Goal: Book appointment/travel/reservation

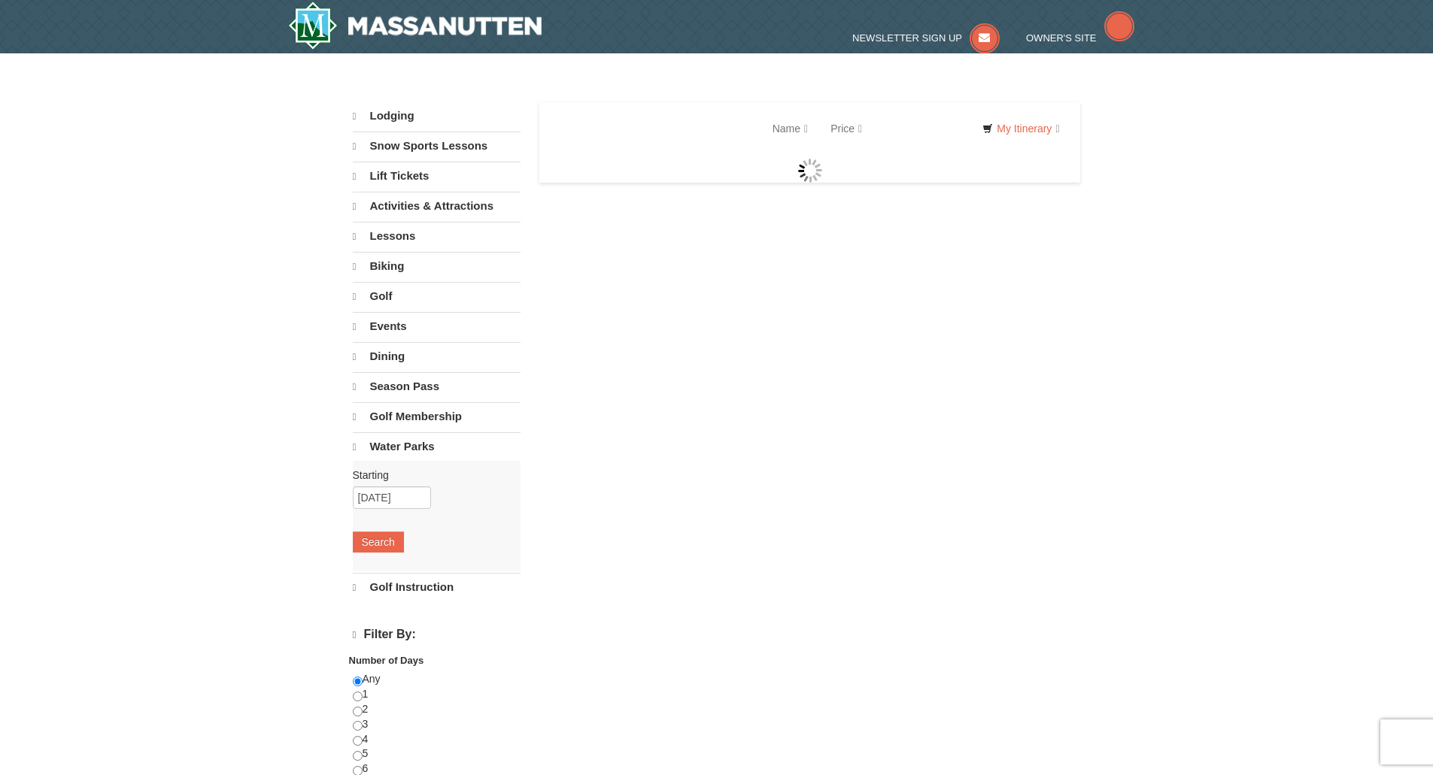
select select "9"
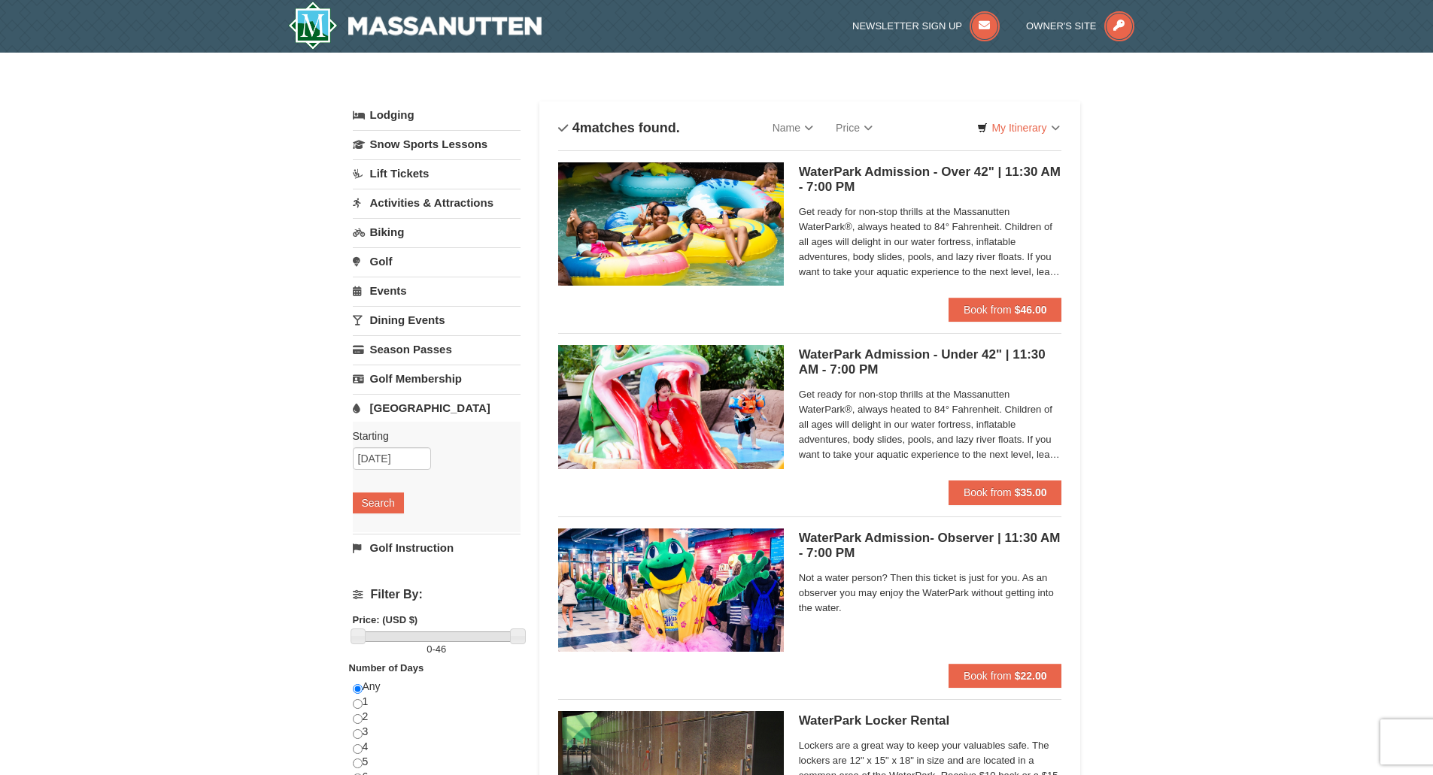
click at [390, 110] on link "Lodging" at bounding box center [437, 115] width 168 height 27
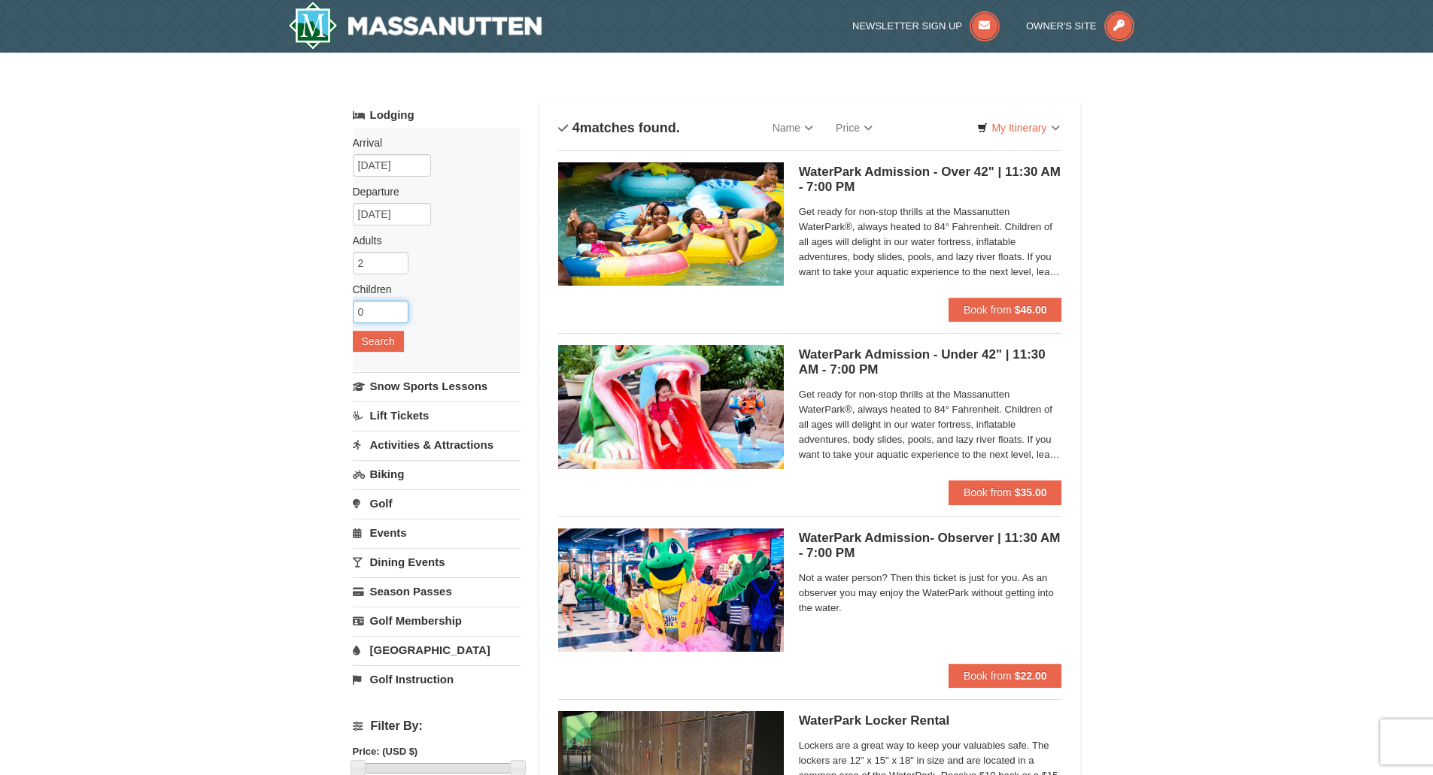
drag, startPoint x: 381, startPoint y: 317, endPoint x: 345, endPoint y: 307, distance: 37.4
click at [345, 307] on div "× Categories List Filter My Itinerary Questions? 1-540-289-9441 Lodging Arrival…" at bounding box center [717, 554] width 758 height 972
type input "2"
click at [372, 342] on button "Search" at bounding box center [378, 341] width 51 height 21
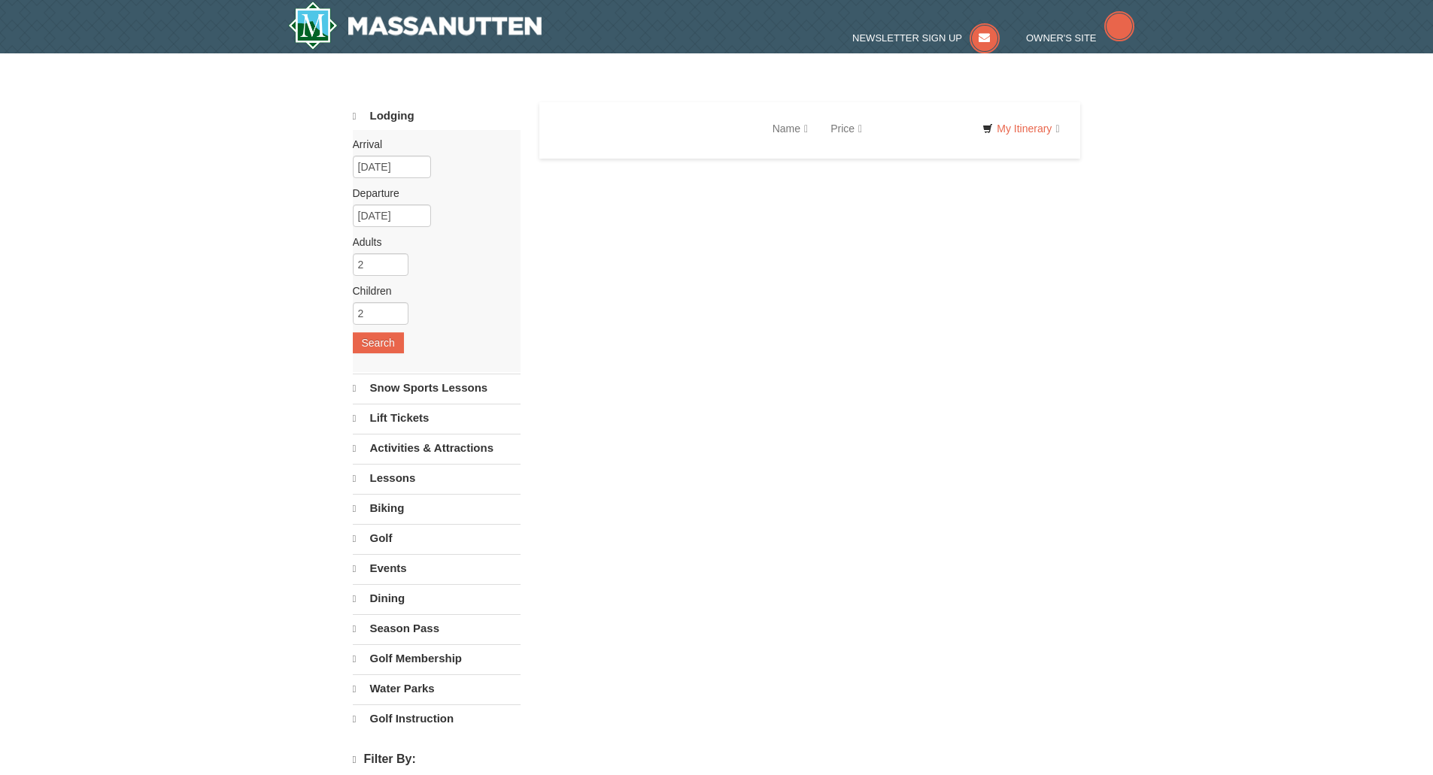
select select "9"
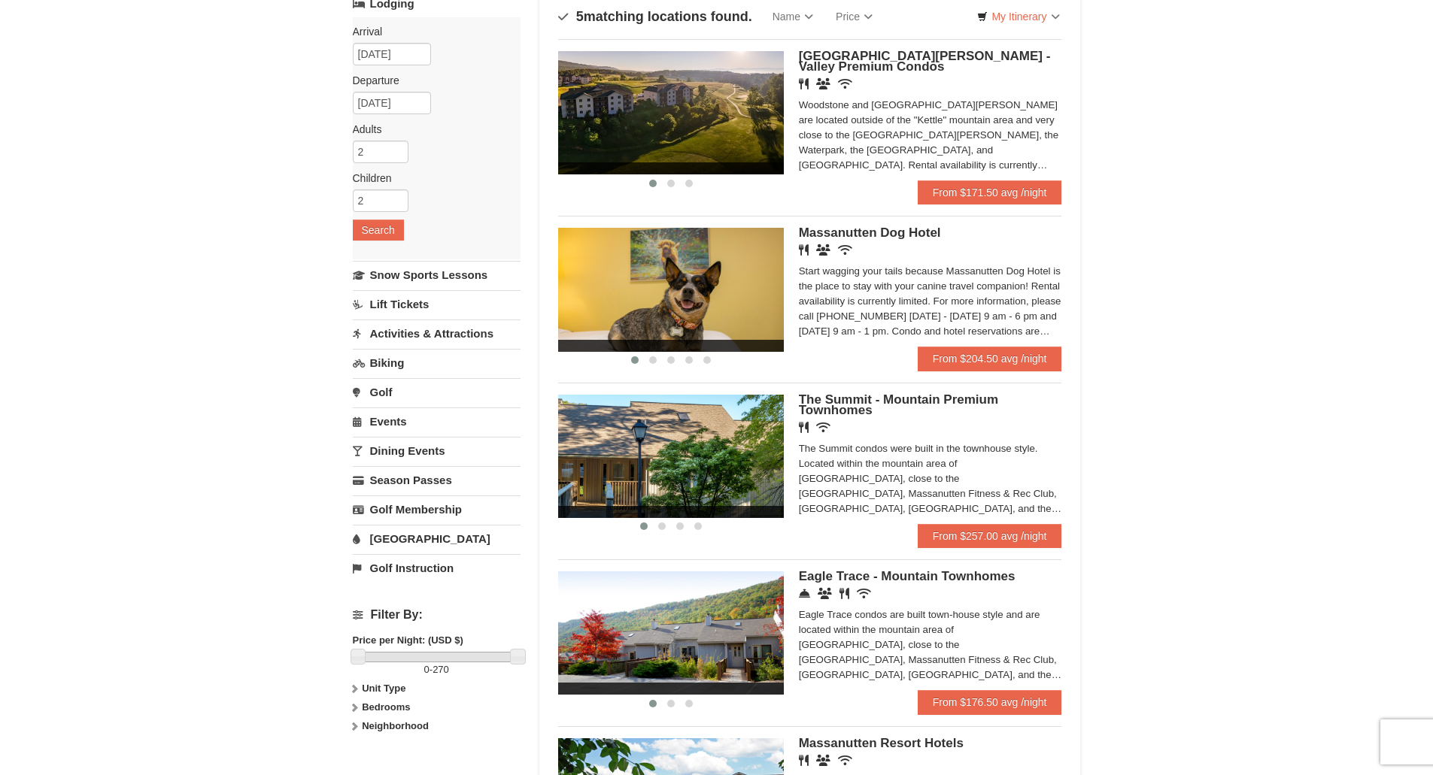
scroll to position [75, 0]
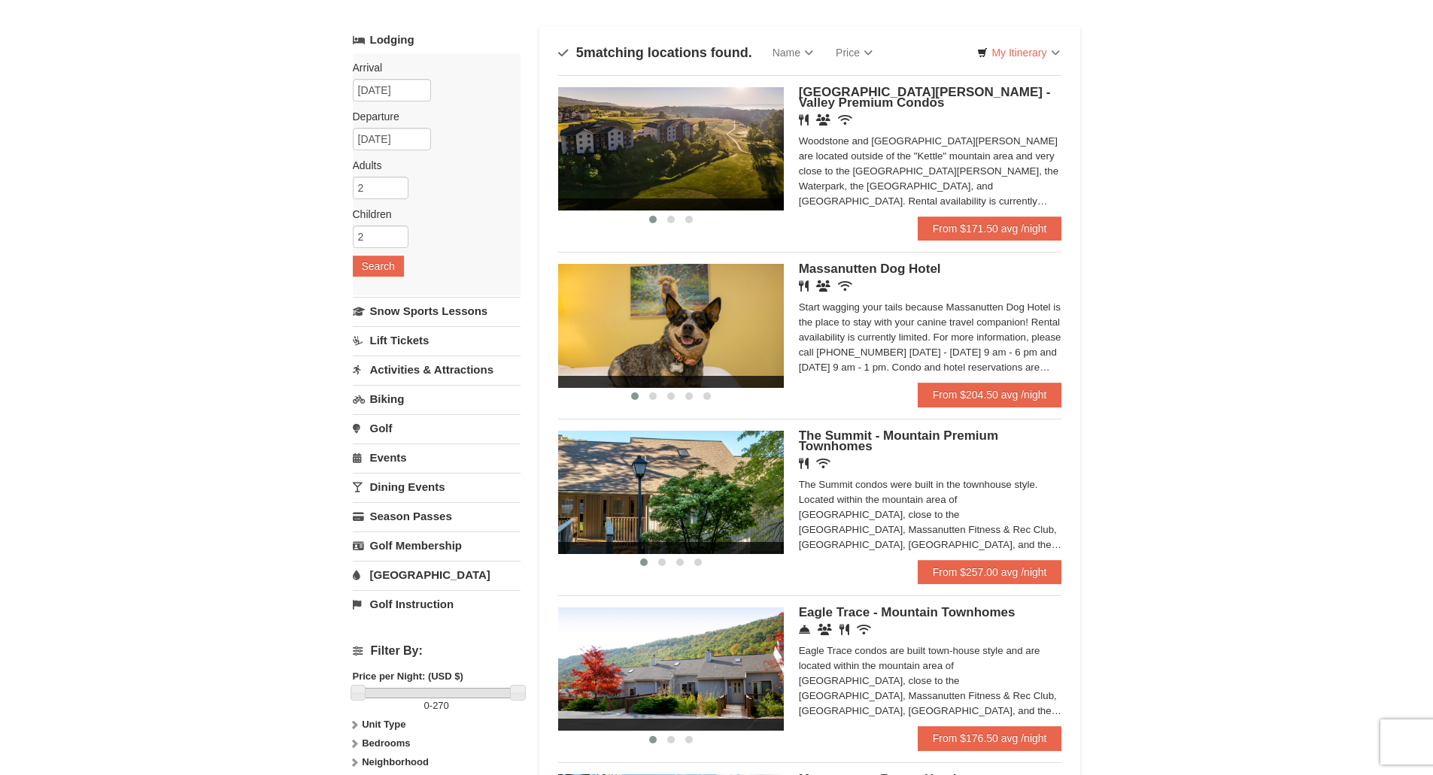
click at [850, 268] on span "Massanutten Dog Hotel" at bounding box center [870, 269] width 142 height 14
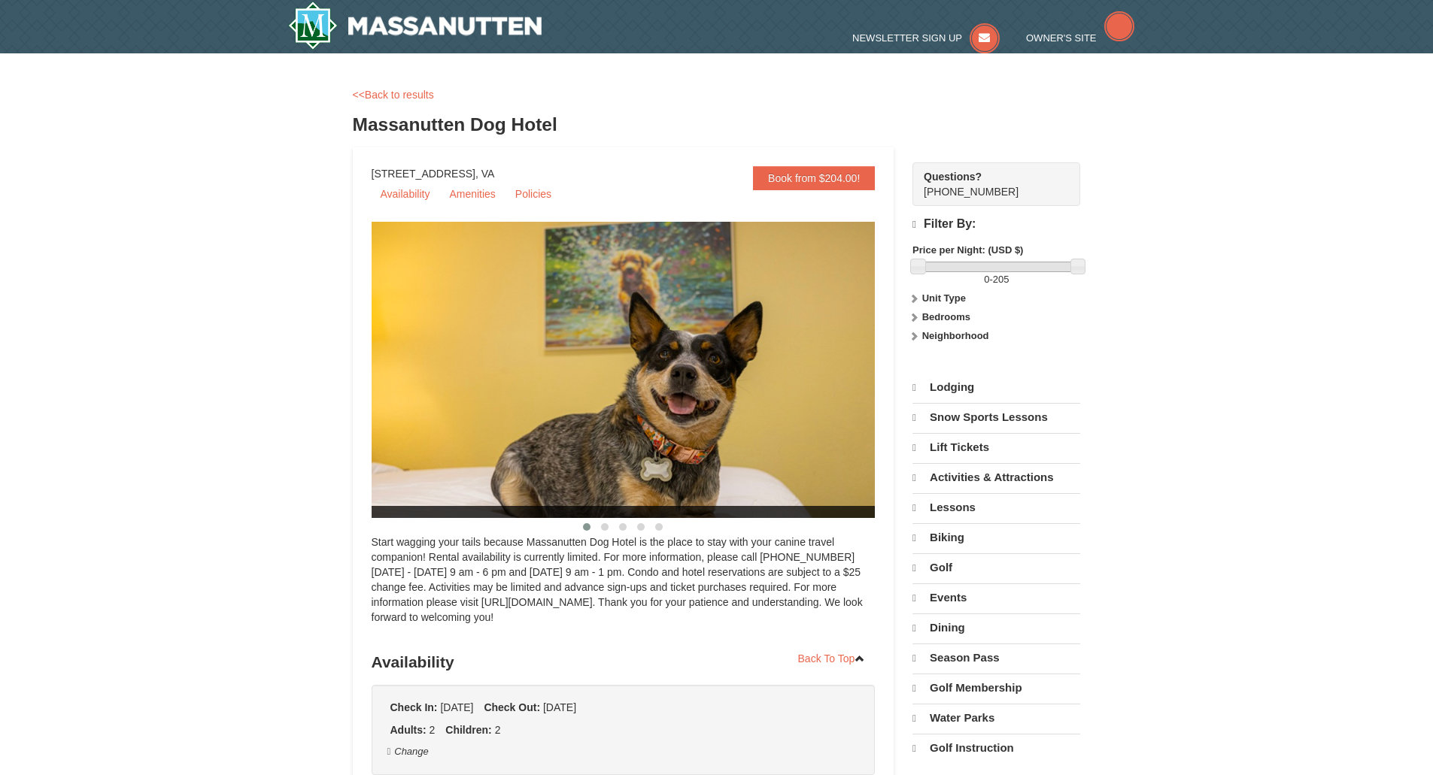
select select "9"
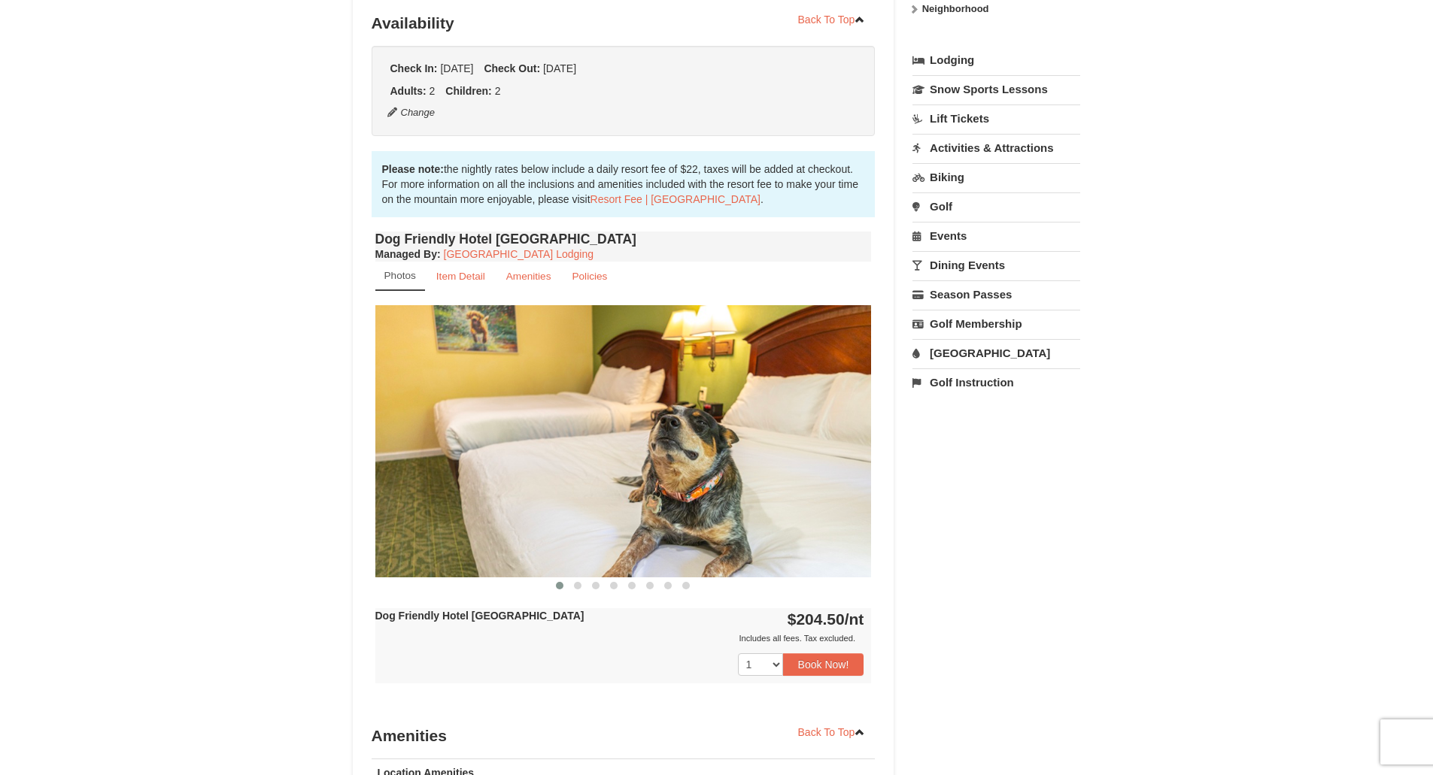
scroll to position [376, 0]
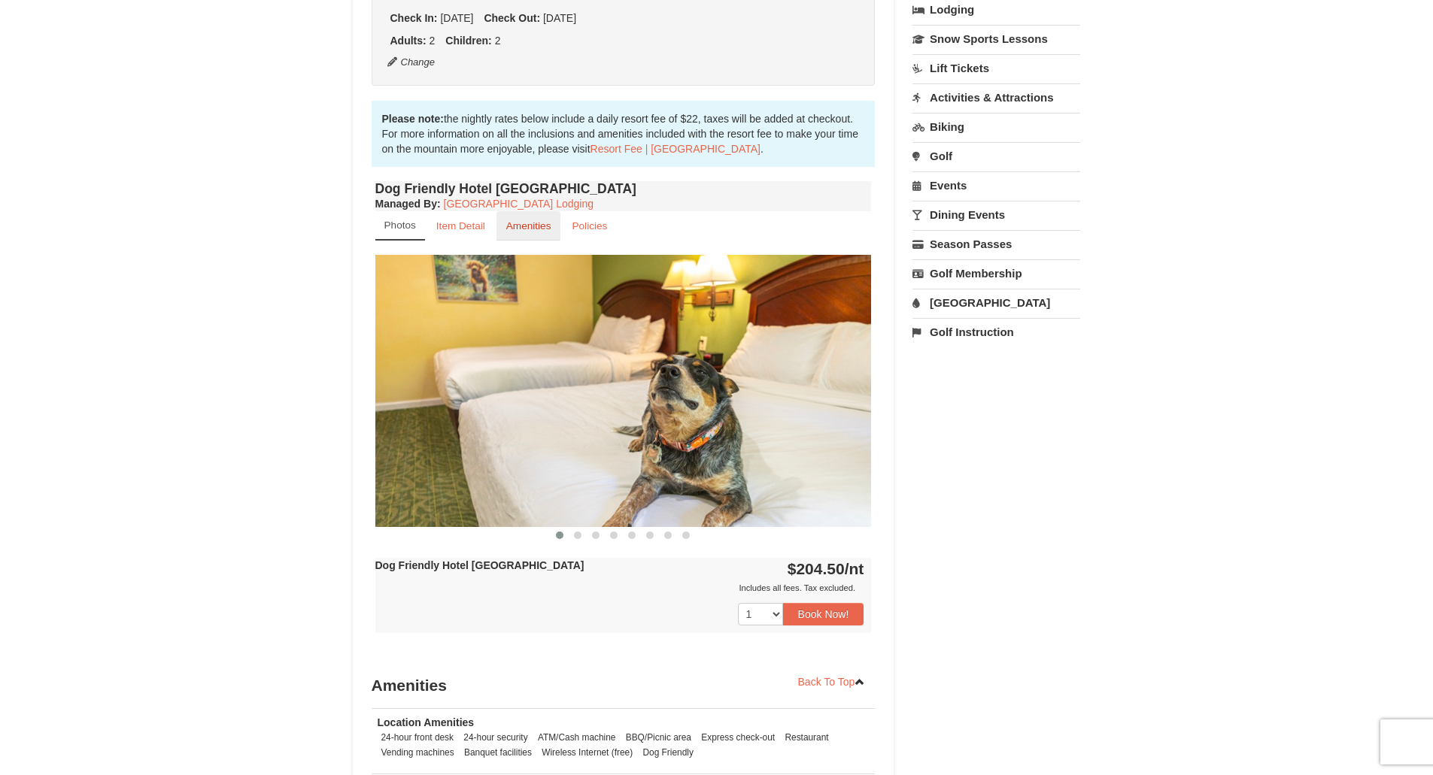
click at [526, 229] on small "Amenities" at bounding box center [528, 225] width 45 height 11
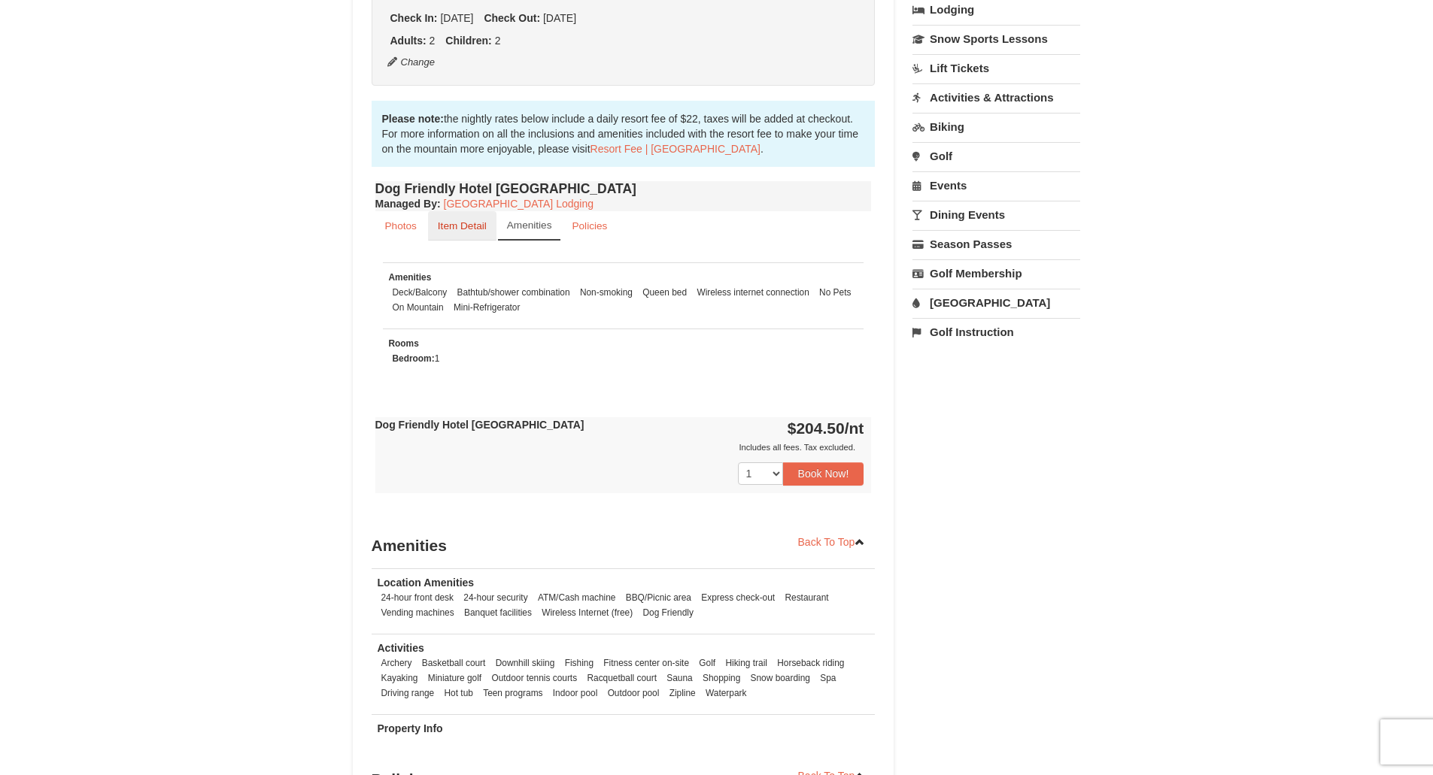
click at [481, 230] on small "Item Detail" at bounding box center [462, 225] width 49 height 11
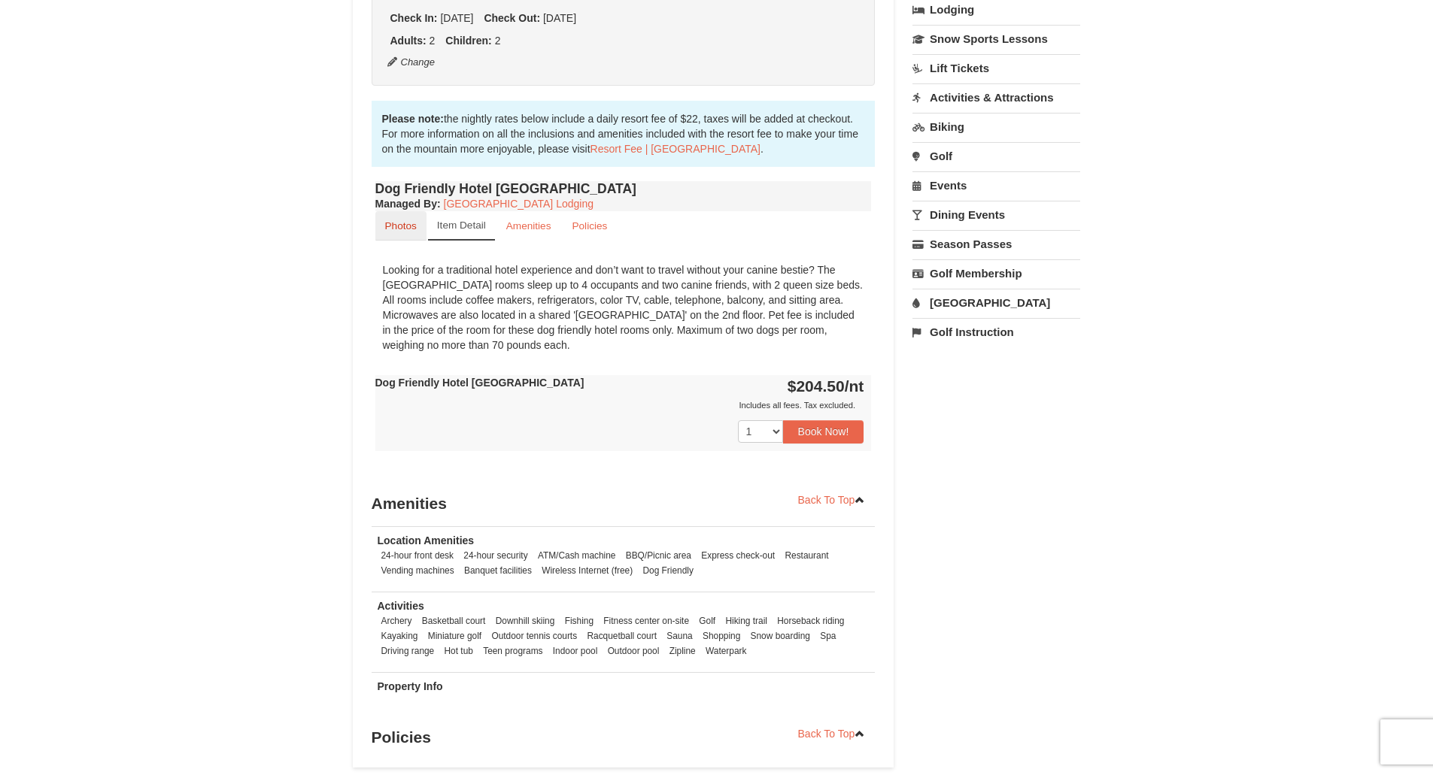
click at [408, 234] on link "Photos" at bounding box center [400, 225] width 51 height 29
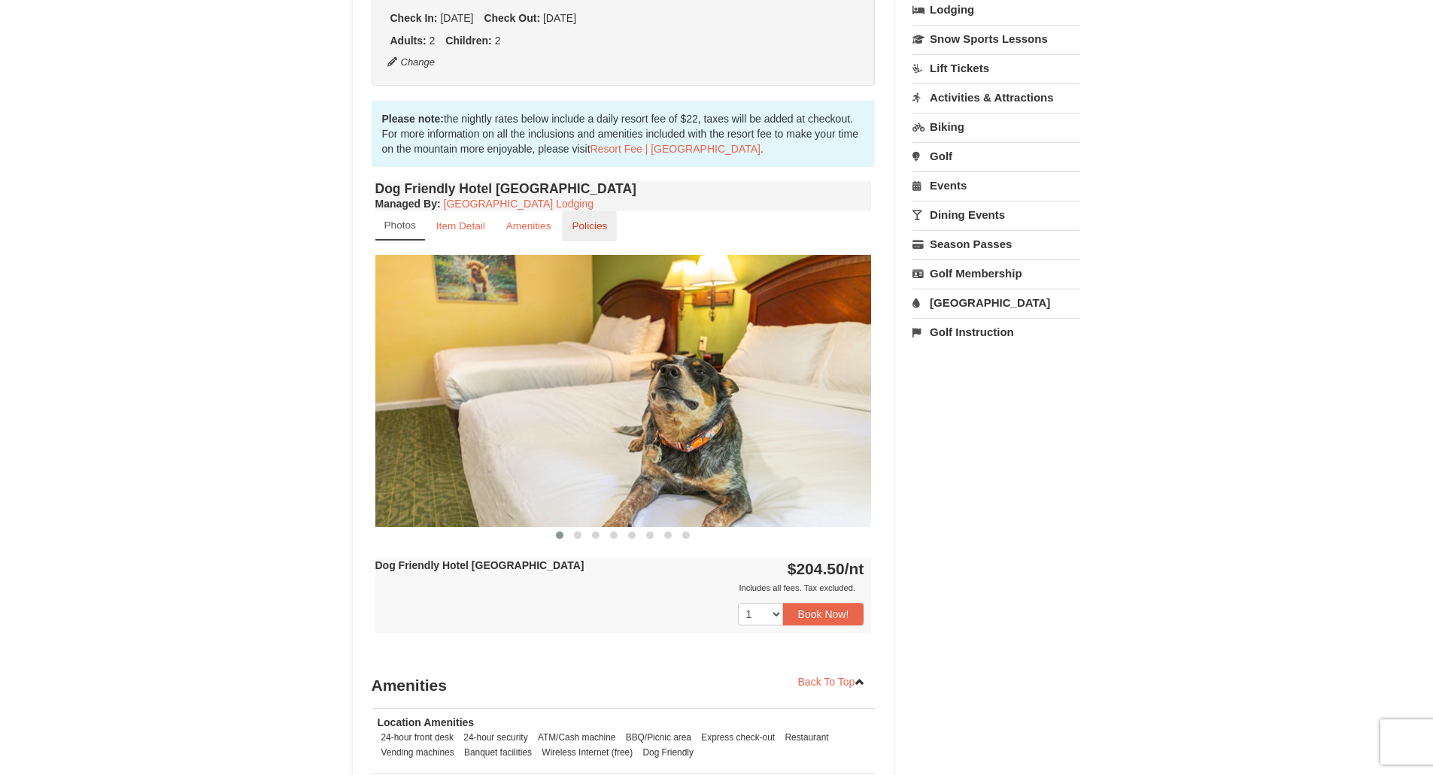
click at [582, 234] on link "Policies" at bounding box center [589, 225] width 55 height 29
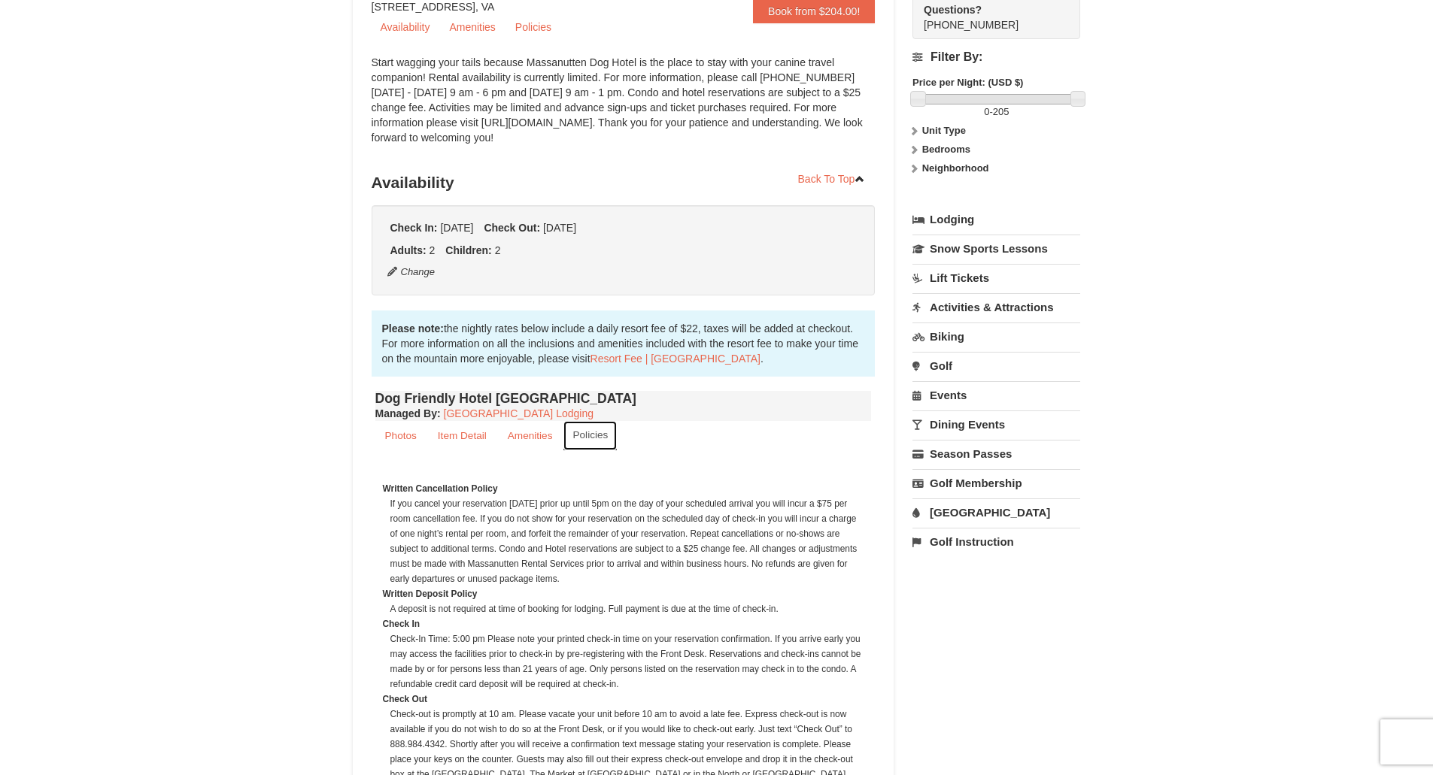
scroll to position [150, 0]
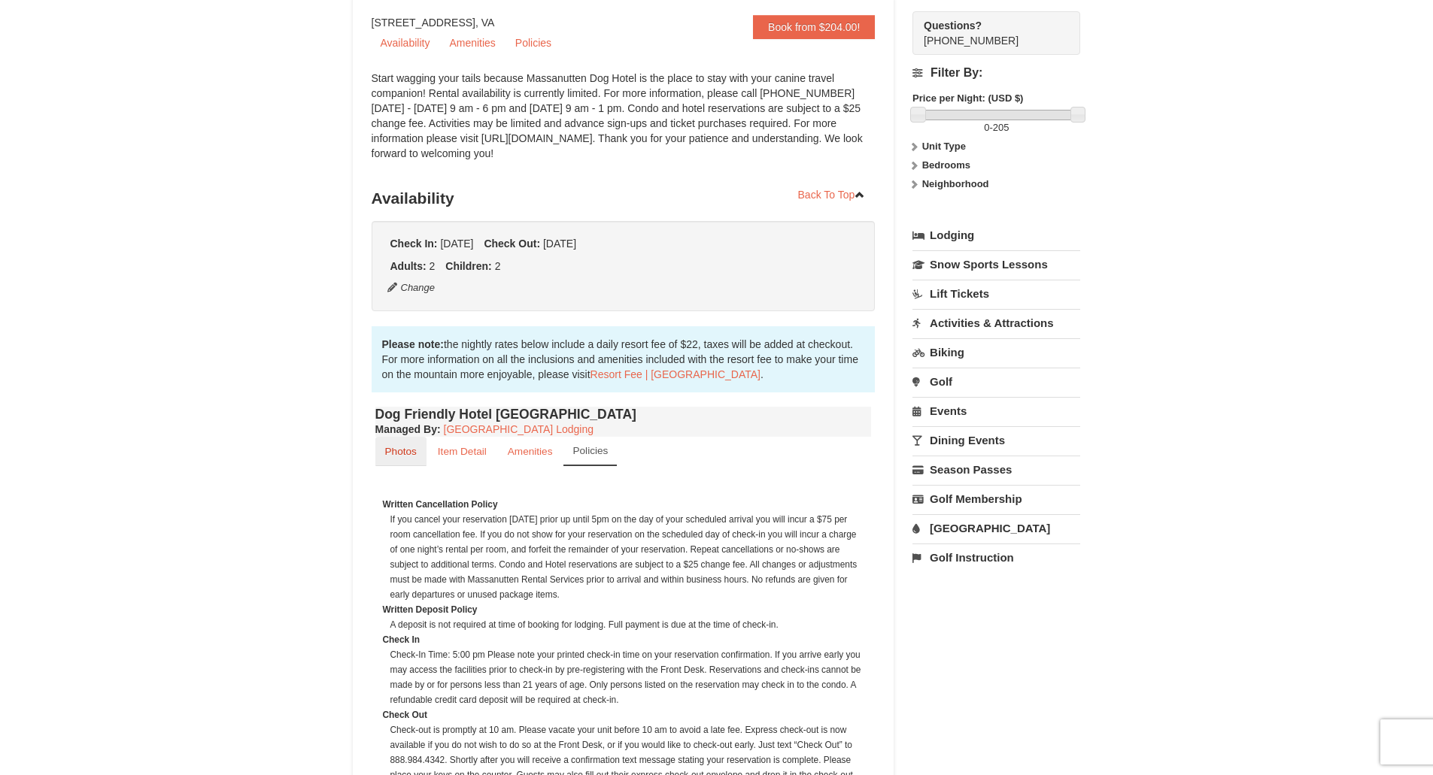
click at [408, 447] on small "Photos" at bounding box center [401, 451] width 32 height 11
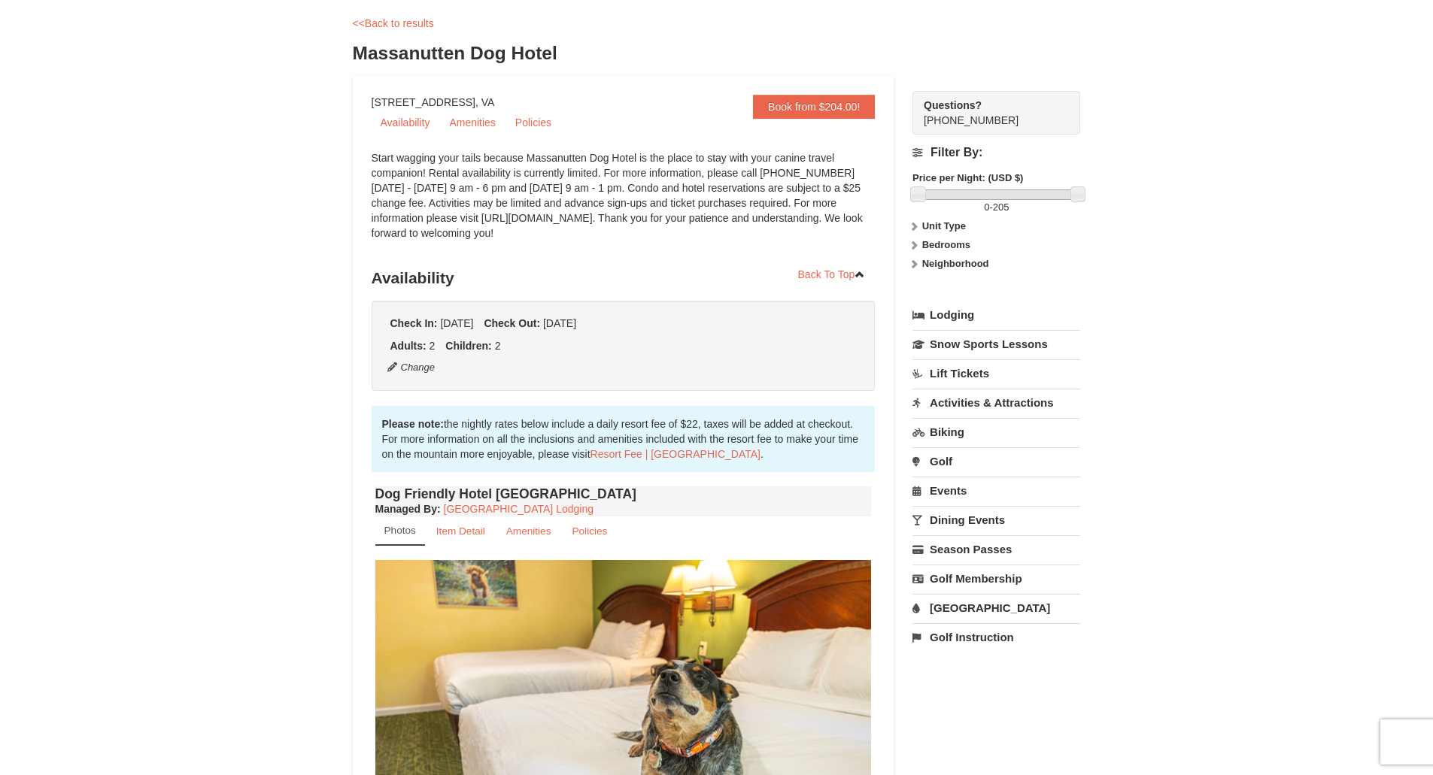
scroll to position [0, 0]
